Goal: Entertainment & Leisure: Consume media (video, audio)

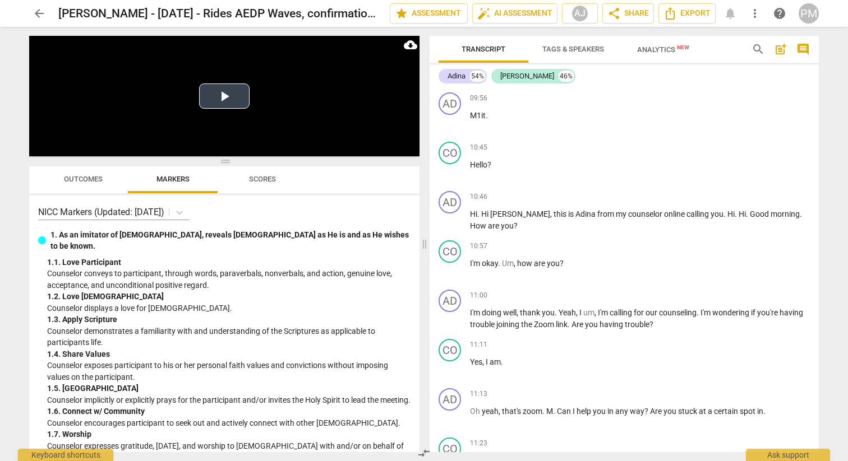
click at [227, 100] on button "Play Video" at bounding box center [224, 96] width 50 height 25
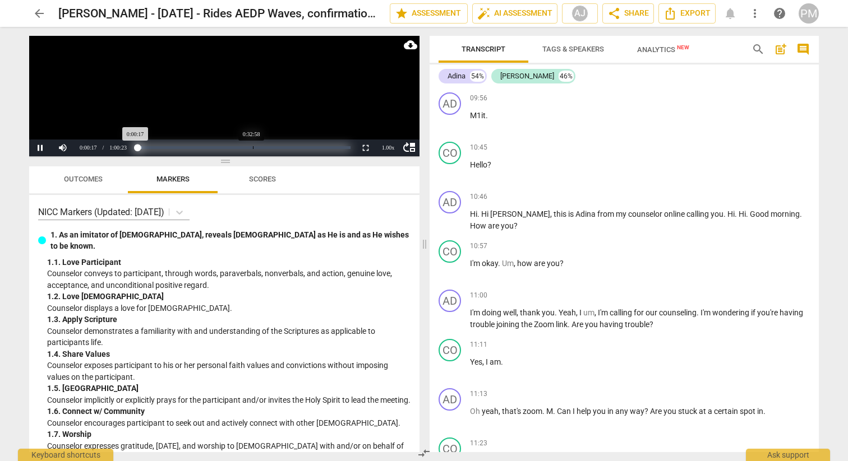
click at [253, 148] on div "Loaded : 0% Progress : 0.49%" at bounding box center [243, 147] width 214 height 3
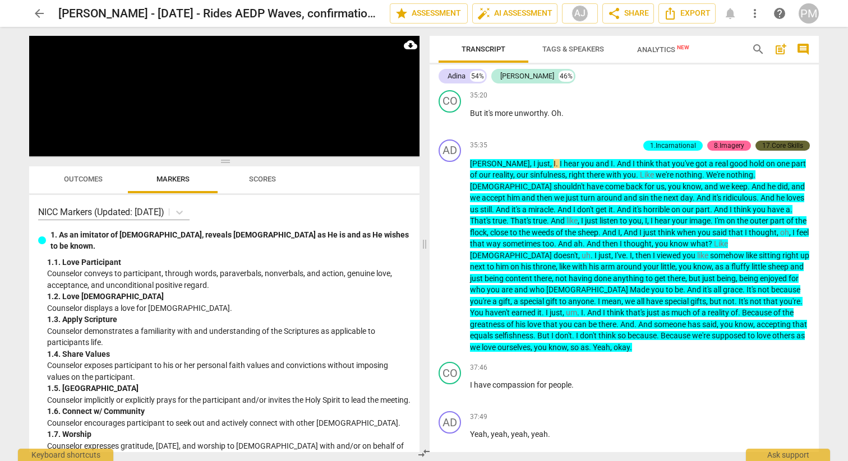
scroll to position [8047, 0]
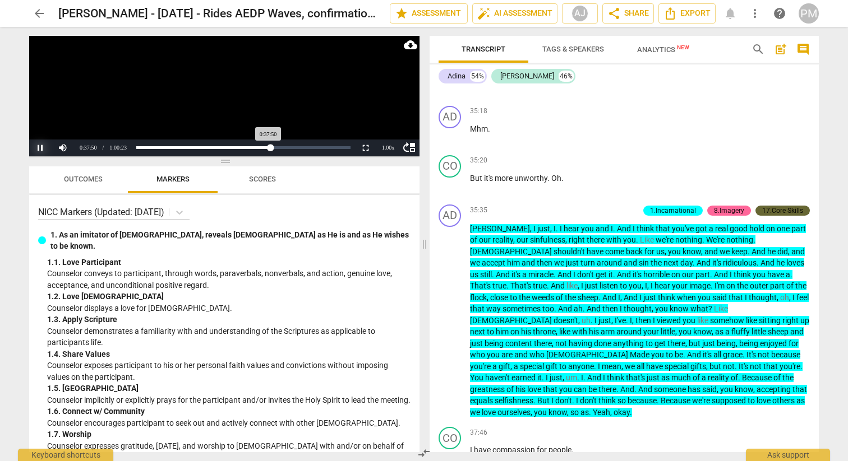
click at [38, 148] on button "Pause" at bounding box center [40, 148] width 22 height 17
click at [40, 146] on button "Play" at bounding box center [40, 148] width 22 height 17
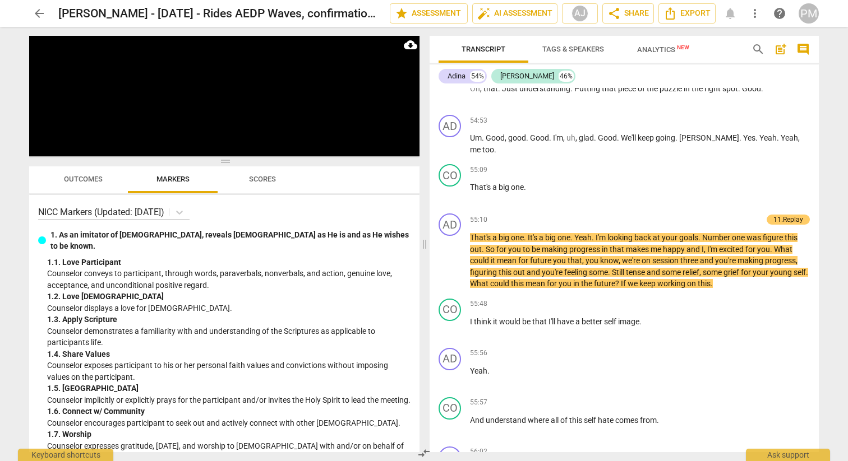
scroll to position [14449, 0]
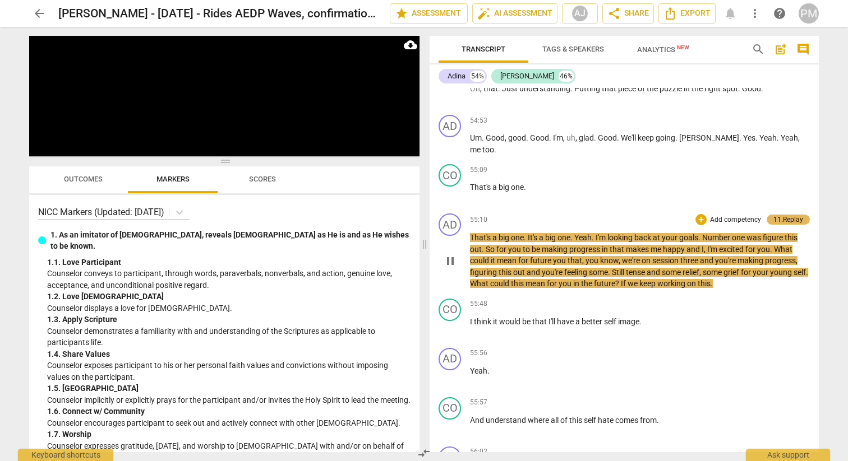
click at [783, 215] on div "11.Replay" at bounding box center [788, 220] width 30 height 10
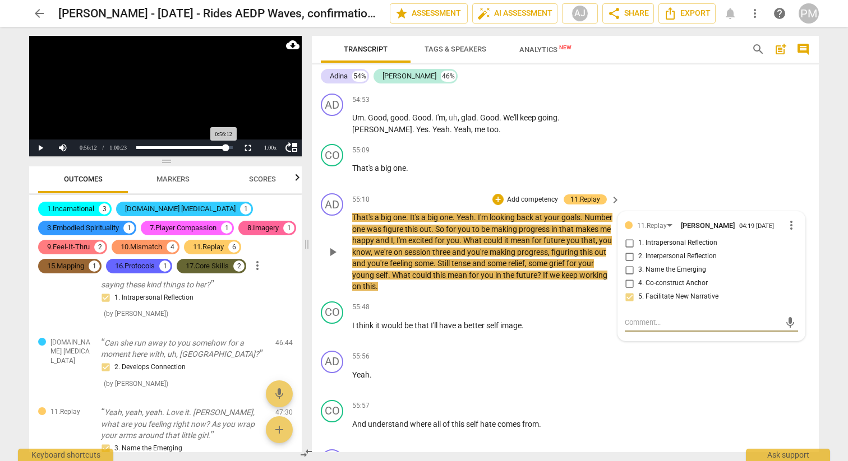
scroll to position [2278, 0]
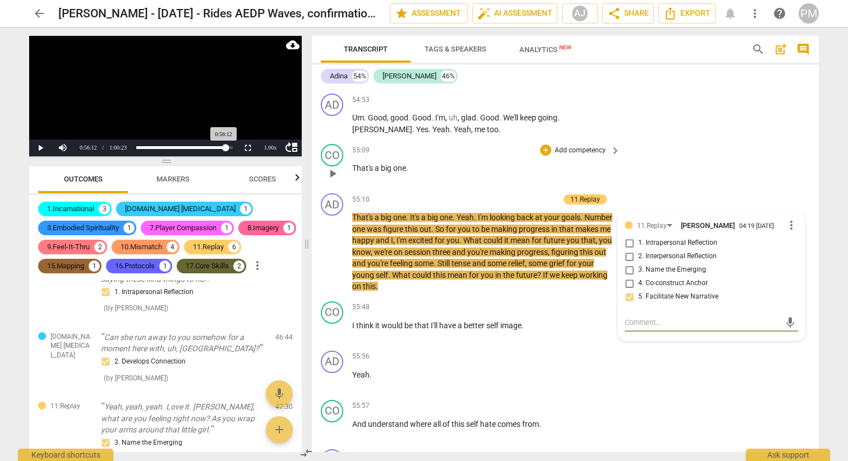
click at [779, 140] on div "CO play_arrow pause 55:09 + Add competency keyboard_arrow_right That's a big on…" at bounding box center [565, 164] width 507 height 49
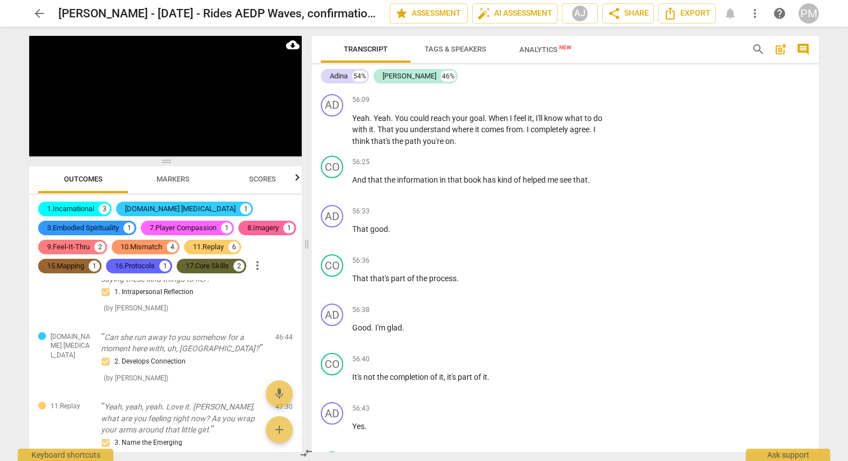
scroll to position [15749, 0]
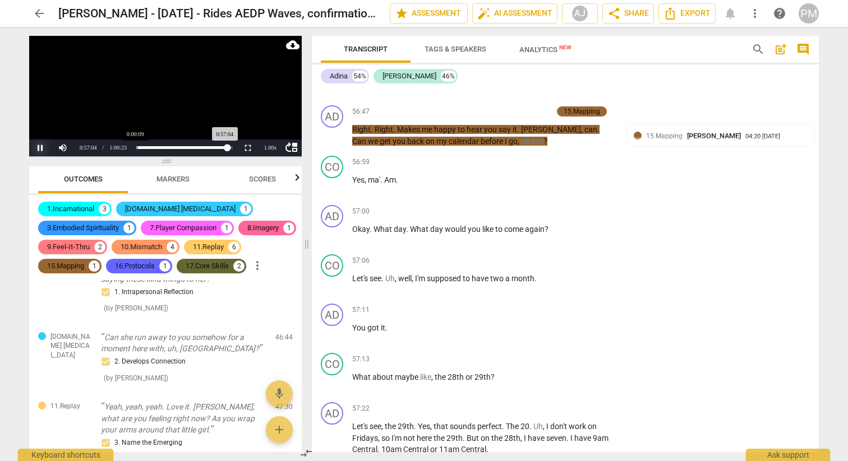
click at [35, 149] on button "Pause" at bounding box center [40, 148] width 22 height 17
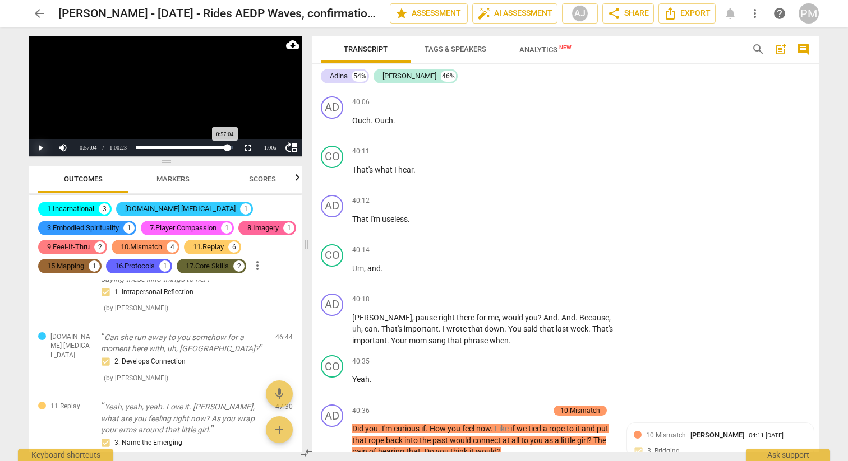
scroll to position [9471, 0]
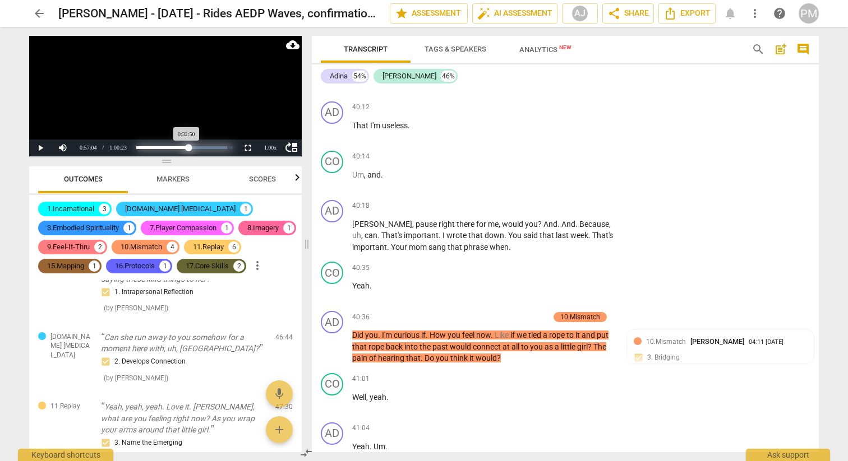
click at [188, 148] on div "Loaded : 0% Progress : 54.39%" at bounding box center [184, 147] width 96 height 3
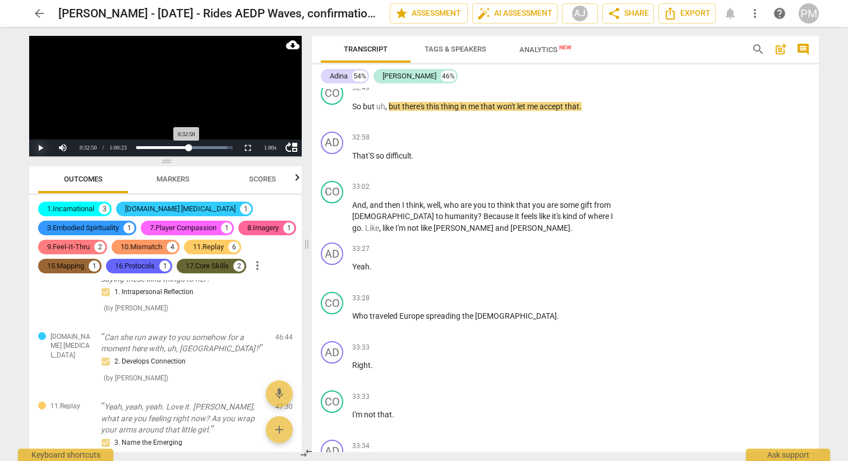
click at [38, 151] on button "Play" at bounding box center [40, 148] width 22 height 17
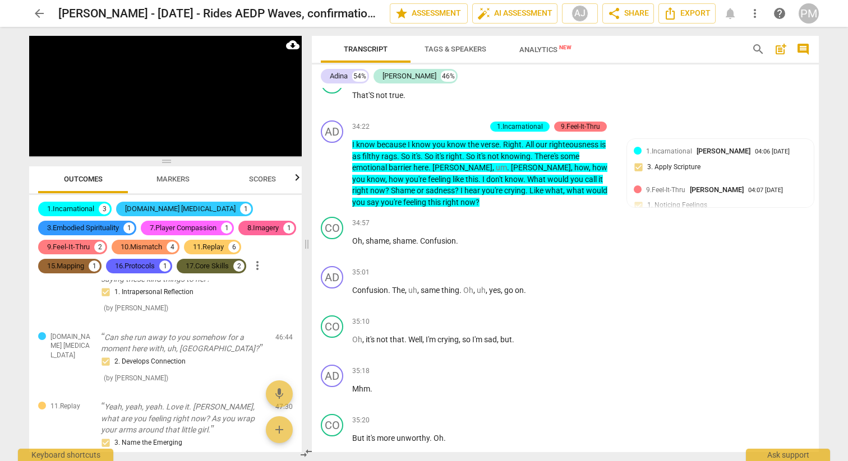
scroll to position [8027, 0]
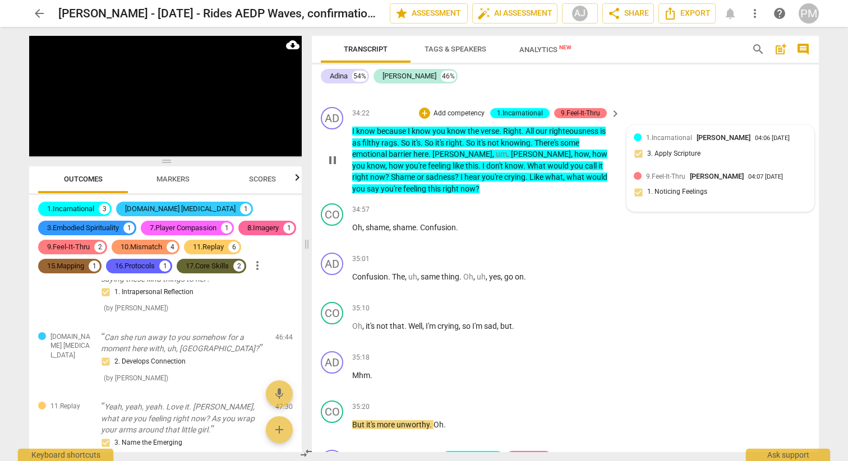
click at [686, 185] on div "9.Feel-It-Thru [PERSON_NAME] 04:07 [DATE] 1. Noticing Feelings" at bounding box center [719, 188] width 173 height 34
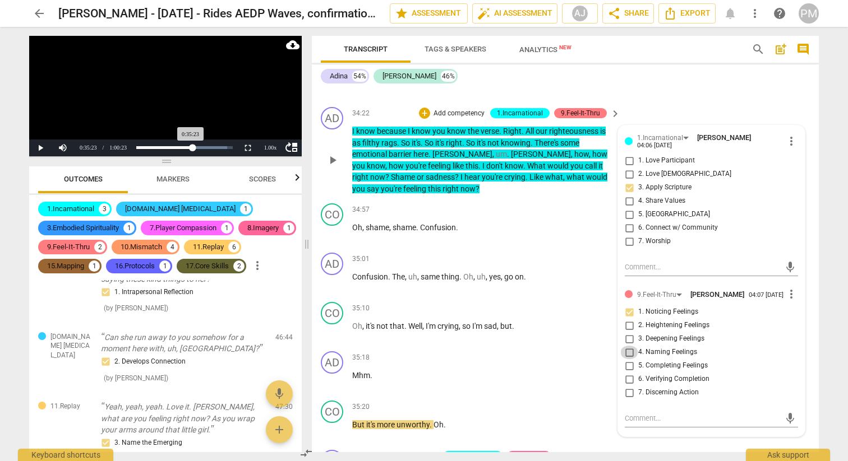
click at [627, 346] on input "4. Naming Feelings" at bounding box center [629, 352] width 18 height 13
checkbox input "true"
click at [630, 306] on input "1. Noticing Feelings" at bounding box center [629, 312] width 18 height 13
click at [625, 306] on input "1. Noticing Feelings" at bounding box center [629, 312] width 18 height 13
click at [631, 306] on input "1. Noticing Feelings" at bounding box center [629, 312] width 18 height 13
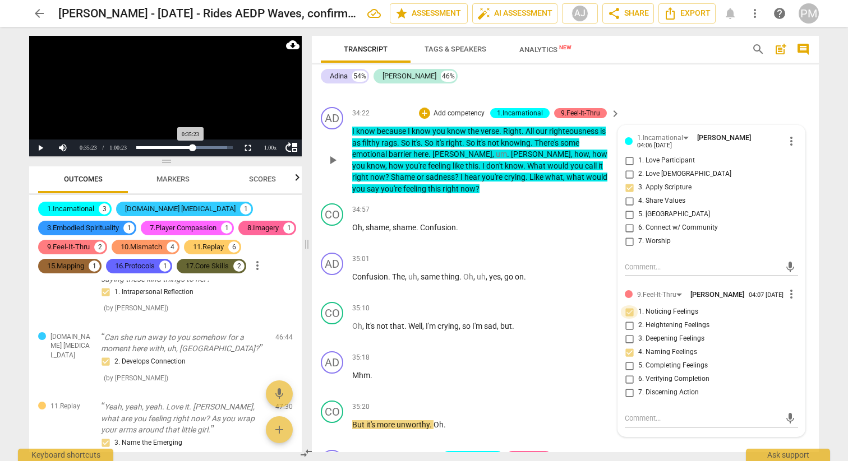
click at [631, 306] on input "1. Noticing Feelings" at bounding box center [629, 312] width 18 height 13
checkbox input "true"
click at [624, 346] on input "4. Naming Feelings" at bounding box center [629, 352] width 18 height 13
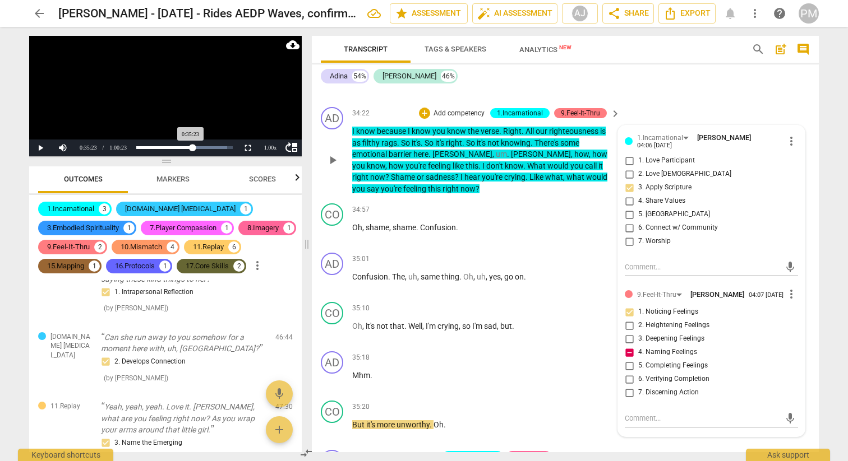
click at [625, 346] on input "4. Naming Feelings" at bounding box center [629, 352] width 18 height 13
checkbox input "false"
click at [191, 149] on div "Progress : 56.73%" at bounding box center [163, 147] width 54 height 3
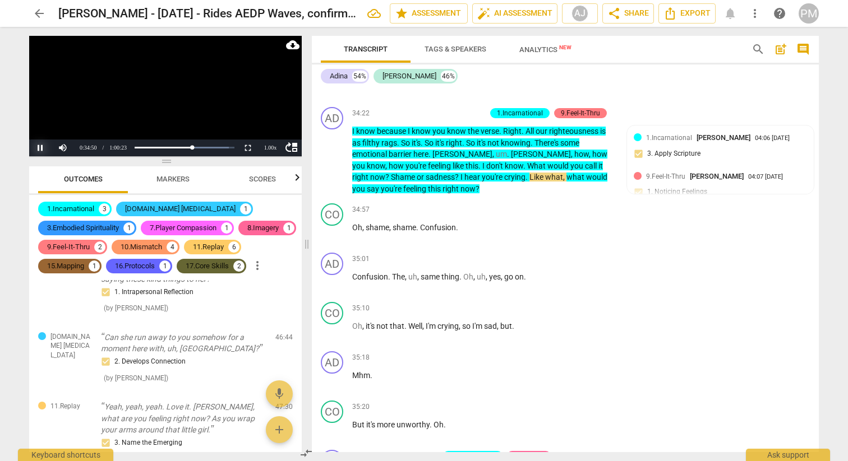
click at [40, 148] on button "Pause" at bounding box center [40, 148] width 22 height 17
click at [39, 149] on button "Play" at bounding box center [40, 148] width 22 height 17
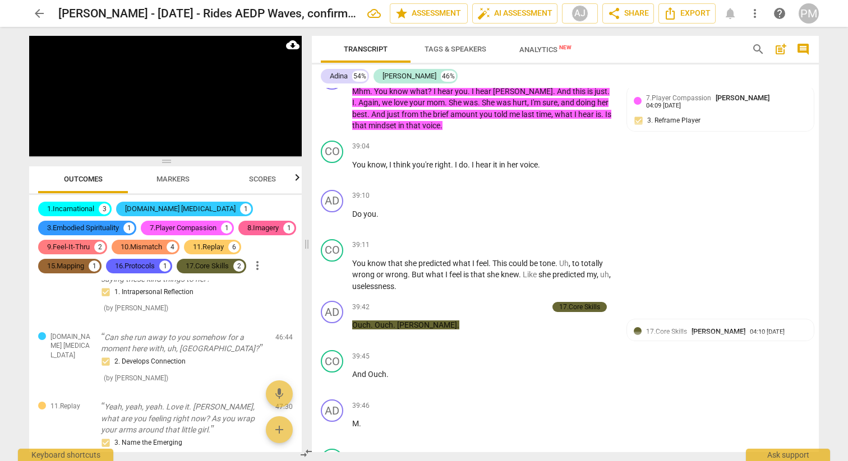
scroll to position [8762, 0]
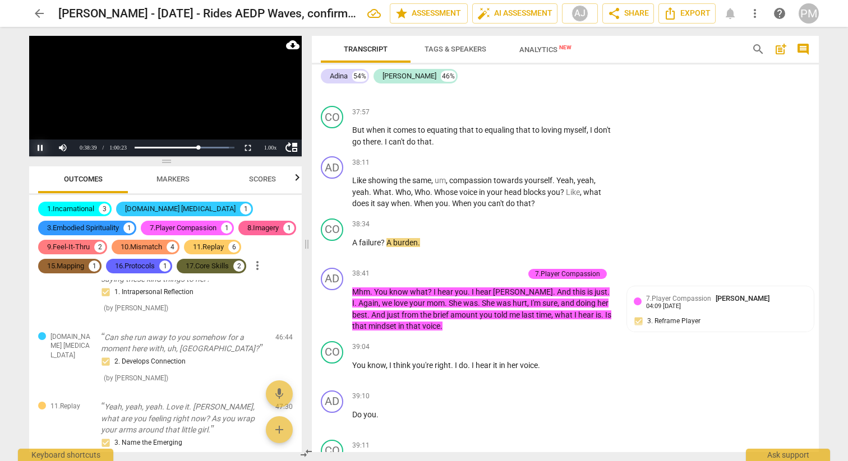
click at [44, 146] on button "Pause" at bounding box center [40, 148] width 22 height 17
